Goal: Find specific fact: Find contact information

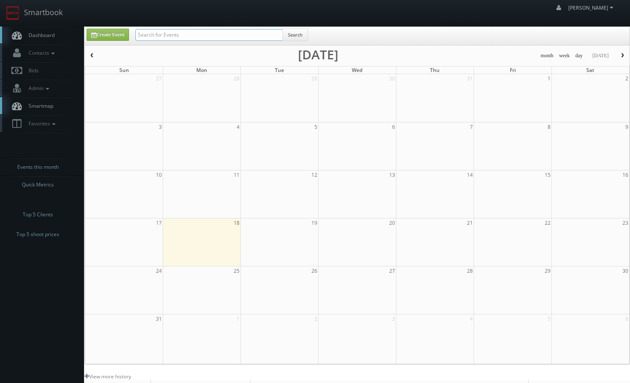
click at [199, 34] on input "text" at bounding box center [209, 35] width 148 height 12
type input "marbrisa"
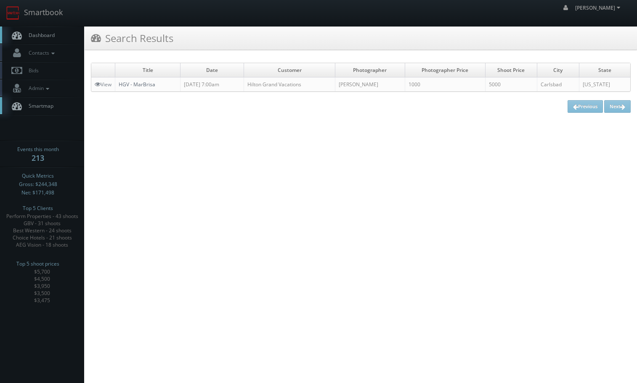
click at [143, 86] on link "HGV - MarBrisa" at bounding box center [137, 84] width 37 height 7
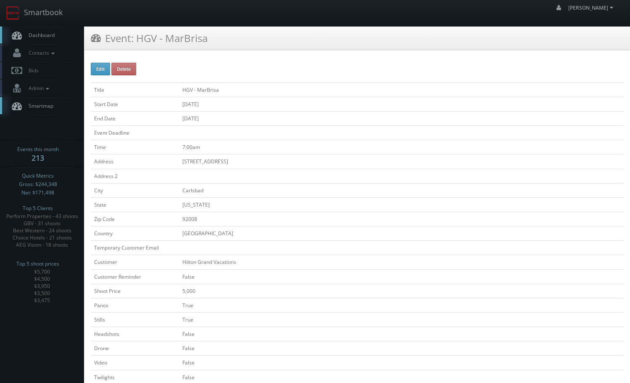
drag, startPoint x: 136, startPoint y: 258, endPoint x: 127, endPoint y: 76, distance: 182.7
click at [46, 12] on link "Smartbook" at bounding box center [34, 13] width 69 height 26
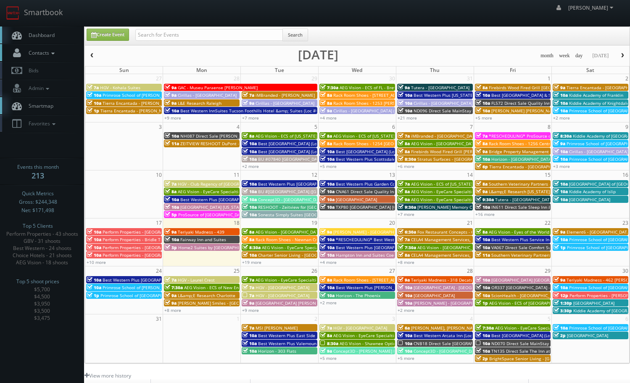
click at [56, 55] on icon at bounding box center [53, 53] width 8 height 6
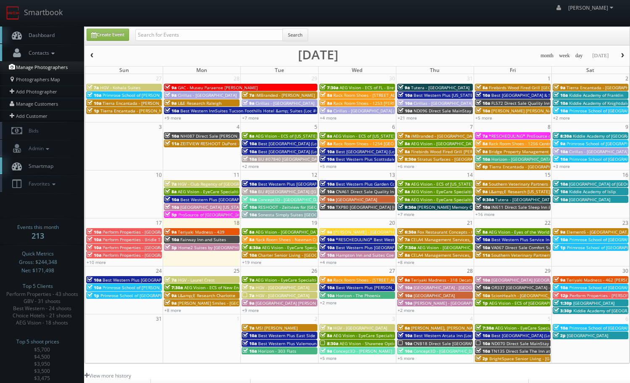
click at [32, 72] on link "Manage Photographers" at bounding box center [42, 67] width 84 height 12
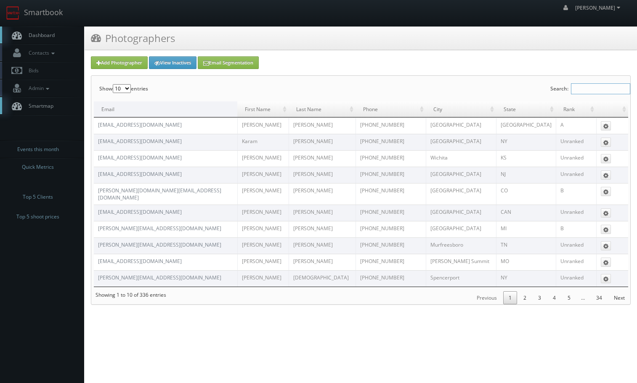
click at [597, 93] on input "Search:" at bounding box center [599, 88] width 59 height 11
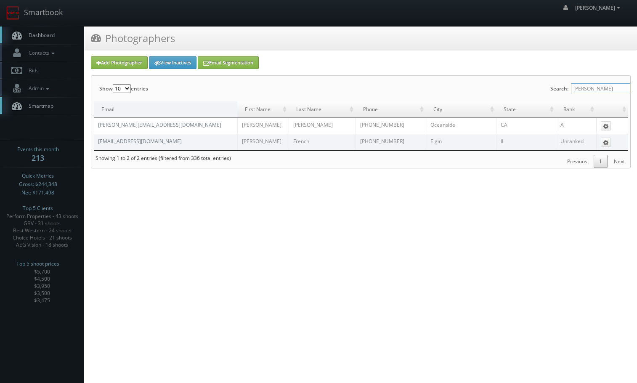
type input "keith"
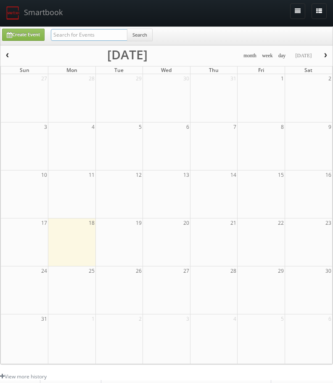
click at [92, 32] on input "text" at bounding box center [89, 35] width 77 height 12
type input "cascade"
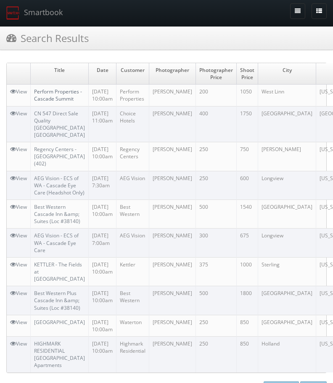
drag, startPoint x: 52, startPoint y: 100, endPoint x: 2, endPoint y: 121, distance: 54.8
click at [52, 100] on link "Perform Properties - Cascade Summit" at bounding box center [58, 95] width 48 height 14
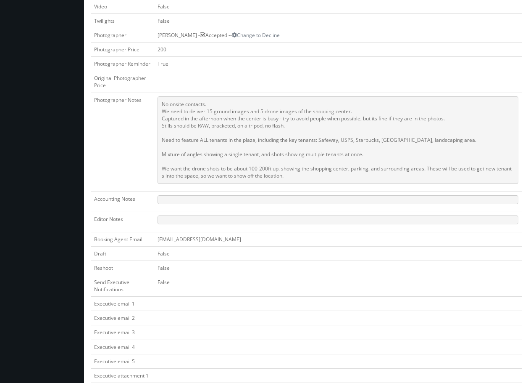
scroll to position [413, 0]
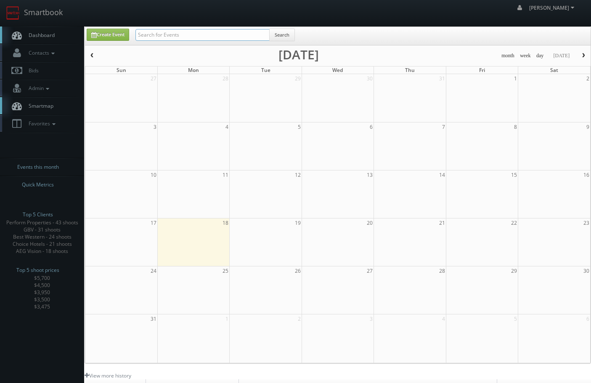
click at [186, 34] on input "text" at bounding box center [202, 35] width 134 height 12
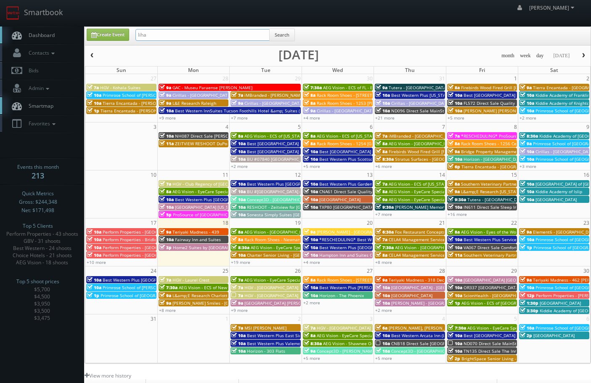
type input "liha"
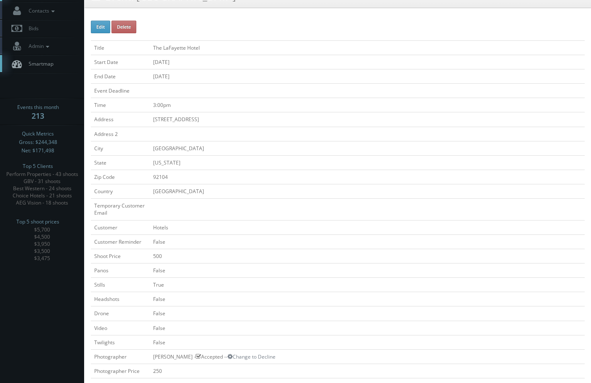
scroll to position [336, 0]
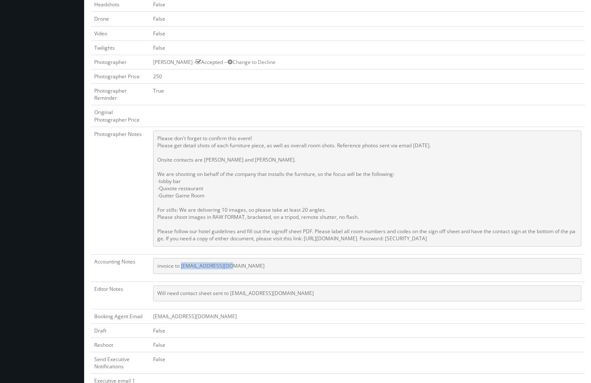
drag, startPoint x: 237, startPoint y: 267, endPoint x: 180, endPoint y: 270, distance: 56.4
click at [180, 270] on pre "invoice to liha@andaazmfg.com" at bounding box center [367, 266] width 428 height 16
copy pre "liha@andaazmfg.com"
